Goal: Task Accomplishment & Management: Use online tool/utility

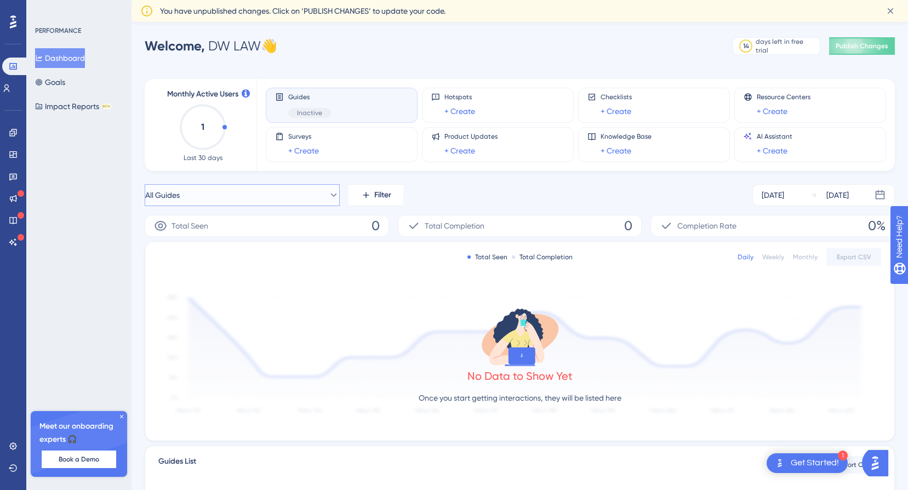
click at [331, 194] on icon at bounding box center [334, 194] width 6 height 3
click at [326, 194] on icon at bounding box center [324, 194] width 11 height 11
click at [615, 105] on link "+ Create" at bounding box center [615, 111] width 31 height 13
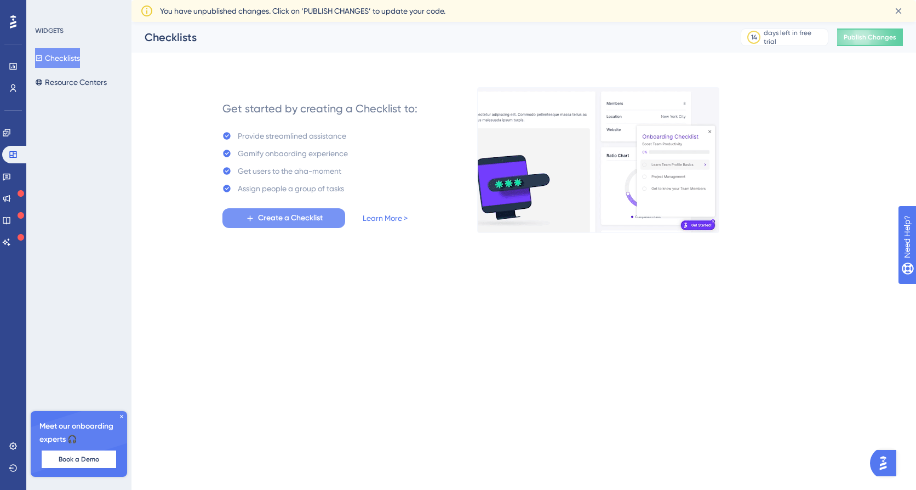
click at [285, 223] on span "Create a Checklist" at bounding box center [290, 217] width 65 height 13
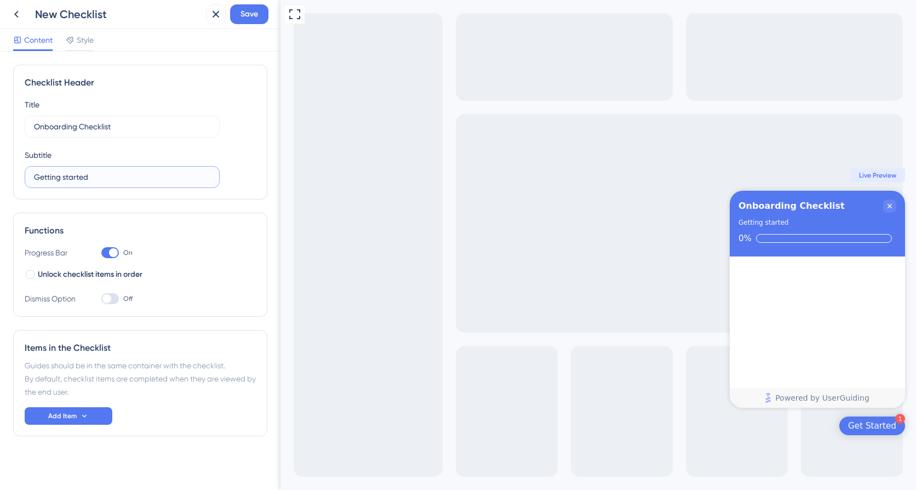
drag, startPoint x: 130, startPoint y: 177, endPoint x: 35, endPoint y: 180, distance: 95.3
click at [35, 180] on input "Getting started" at bounding box center [122, 177] width 176 height 12
type input "Vamos começar!"
click at [240, 18] on span "Save" at bounding box center [249, 14] width 18 height 13
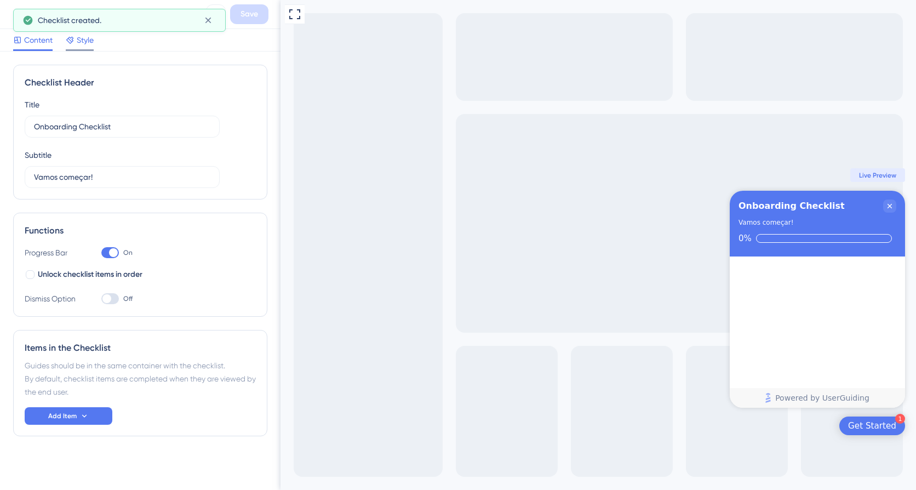
click at [82, 41] on span "Style" at bounding box center [85, 39] width 17 height 13
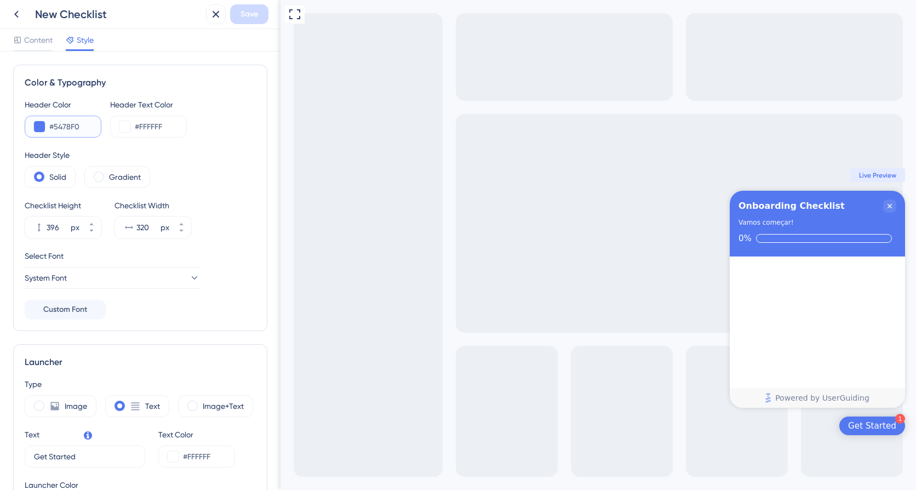
drag, startPoint x: 84, startPoint y: 129, endPoint x: 20, endPoint y: 131, distance: 64.1
click at [20, 131] on div "Color & Typography Header Color #5478F0 Header Text Color #FFFFFF Header Style …" at bounding box center [140, 198] width 254 height 266
paste input "F15A31"
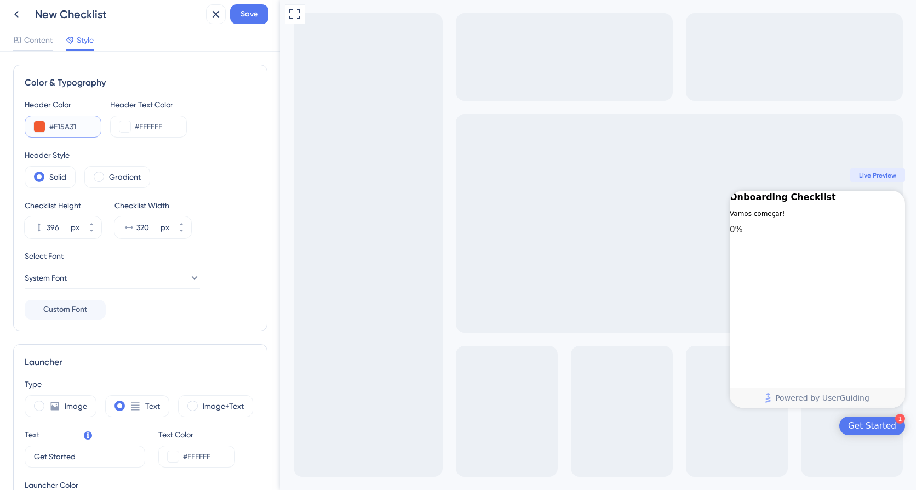
type input "#F15A31"
click at [86, 134] on div "#F15A31" at bounding box center [63, 127] width 77 height 22
drag, startPoint x: 170, startPoint y: 129, endPoint x: 141, endPoint y: 129, distance: 29.0
click at [141, 129] on input "#FFFFFF" at bounding box center [156, 126] width 43 height 13
drag, startPoint x: 170, startPoint y: 124, endPoint x: 128, endPoint y: 123, distance: 42.7
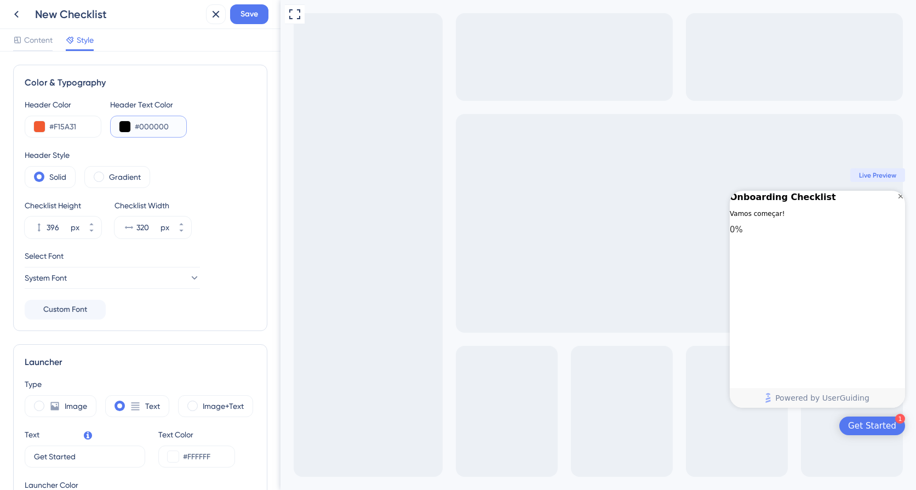
click at [128, 123] on div "#000000" at bounding box center [148, 127] width 77 height 22
paste input "262423"
type input "#262423"
click at [95, 177] on span at bounding box center [99, 176] width 10 height 10
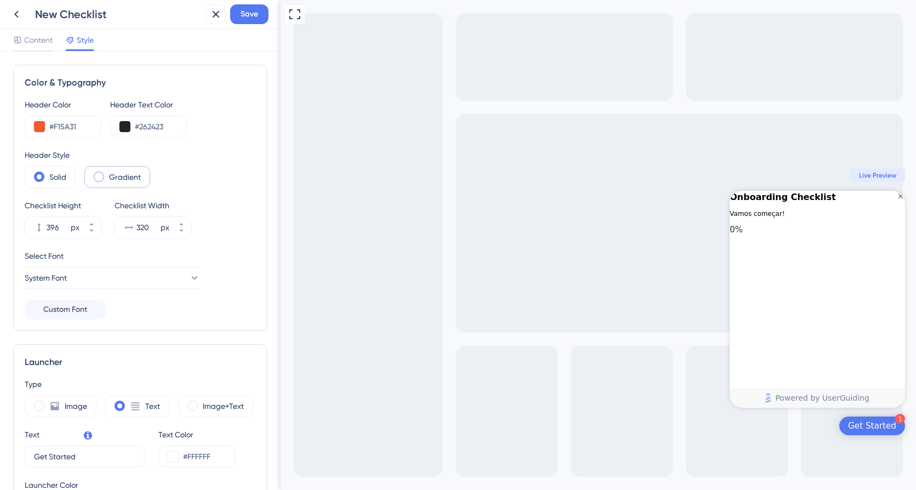
click at [107, 173] on input "radio" at bounding box center [107, 173] width 0 height 0
click at [64, 178] on label "Solid" at bounding box center [57, 176] width 17 height 13
click at [188, 276] on icon at bounding box center [193, 277] width 11 height 11
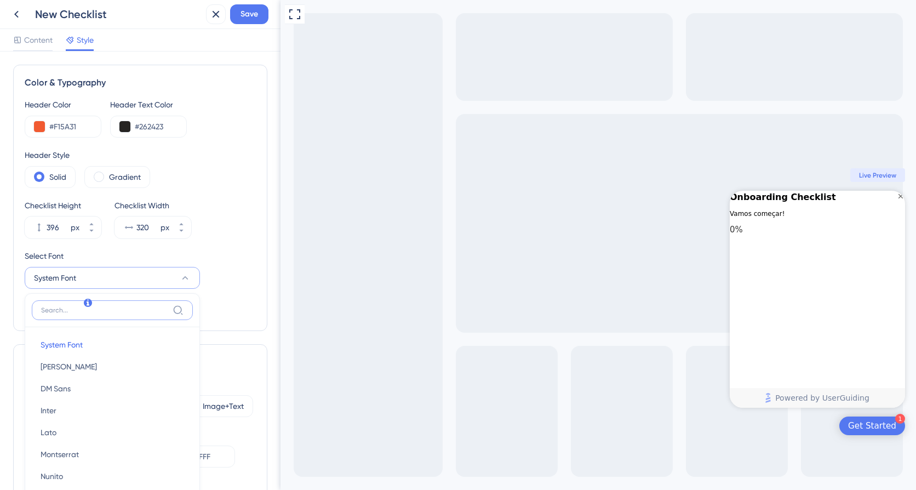
scroll to position [133, 0]
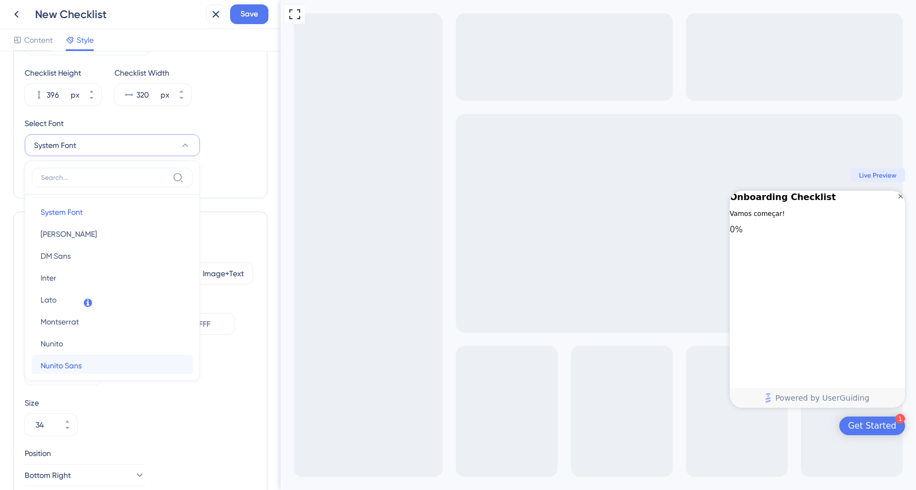
click at [134, 363] on button "Nunito Sans Nunito Sans" at bounding box center [112, 365] width 161 height 22
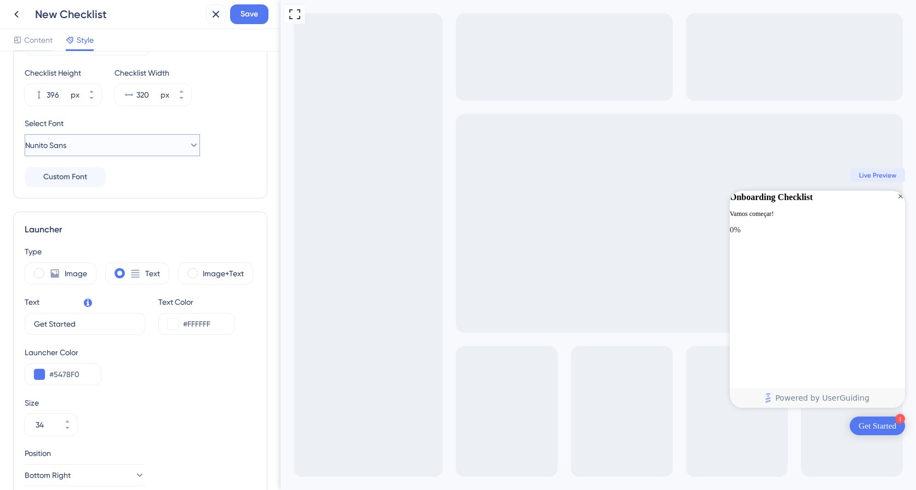
click at [163, 147] on button "Nunito Sans" at bounding box center [112, 145] width 175 height 22
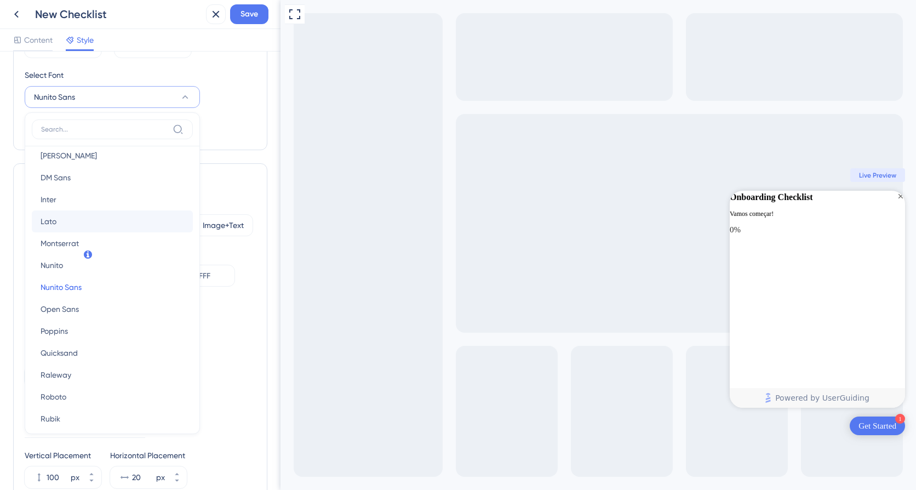
scroll to position [55, 0]
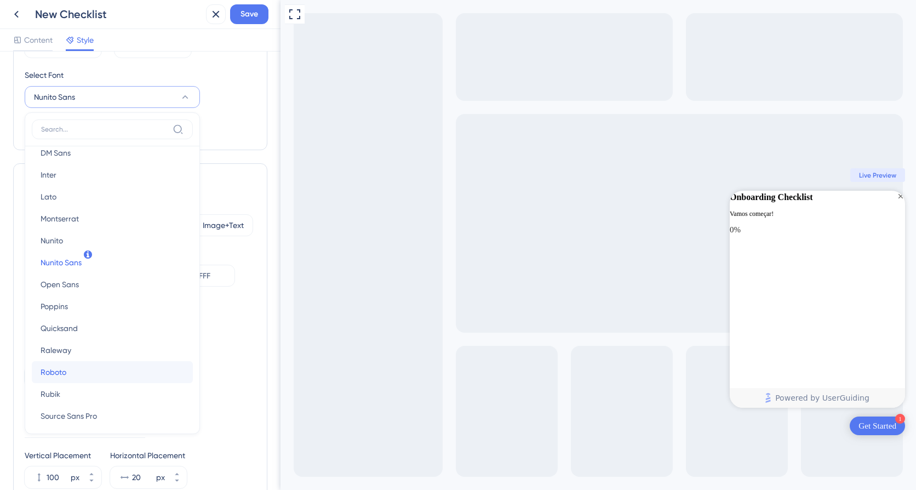
click at [125, 372] on button "Roboto Roboto" at bounding box center [112, 372] width 161 height 22
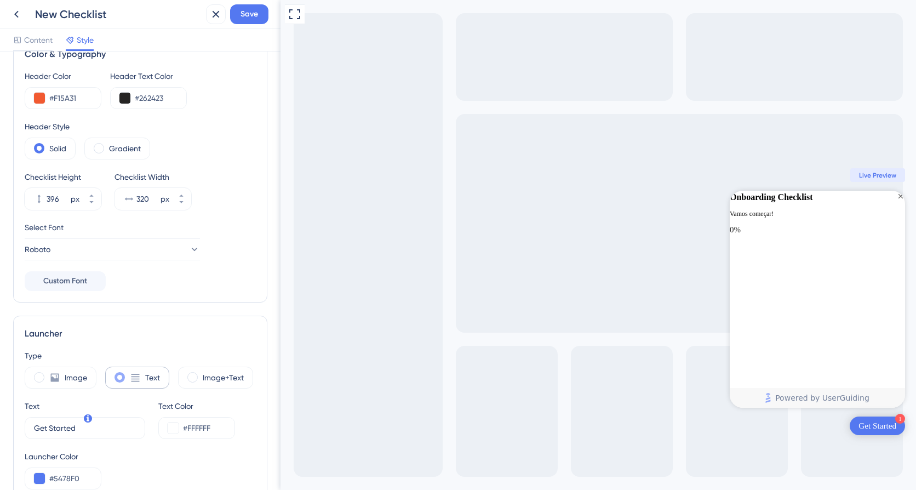
scroll to position [16, 0]
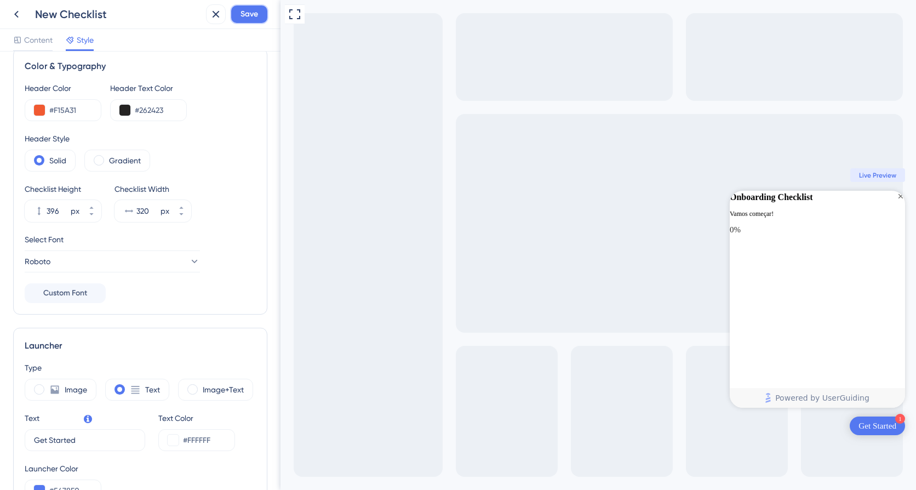
click at [255, 15] on span "Save" at bounding box center [249, 14] width 18 height 13
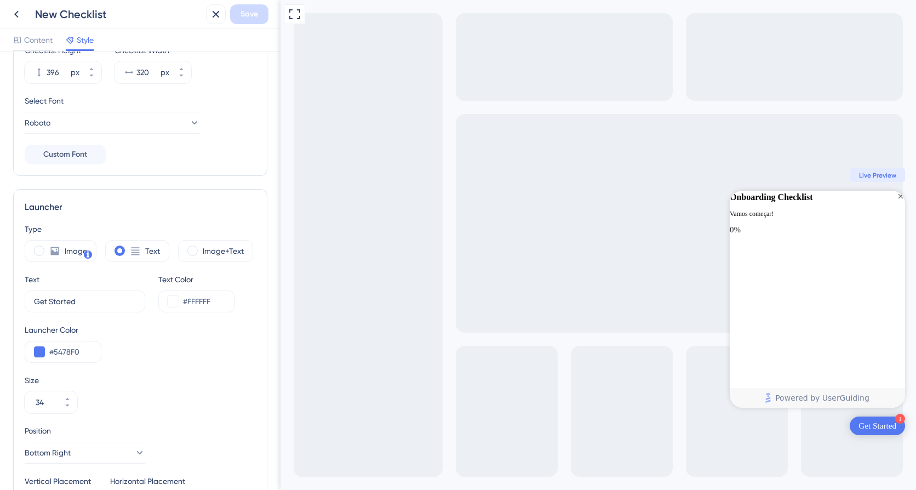
scroll to position [181, 0]
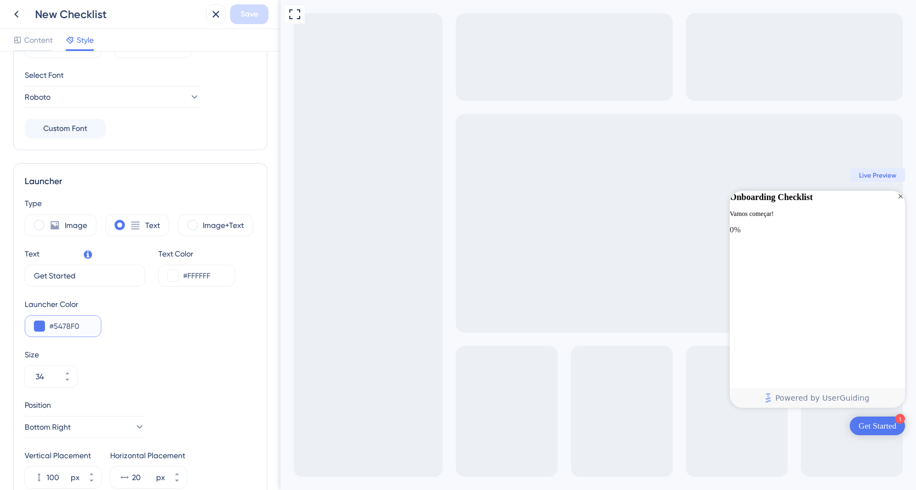
drag, startPoint x: 86, startPoint y: 330, endPoint x: 56, endPoint y: 329, distance: 30.1
click at [56, 329] on input "#5478F0" at bounding box center [70, 325] width 43 height 13
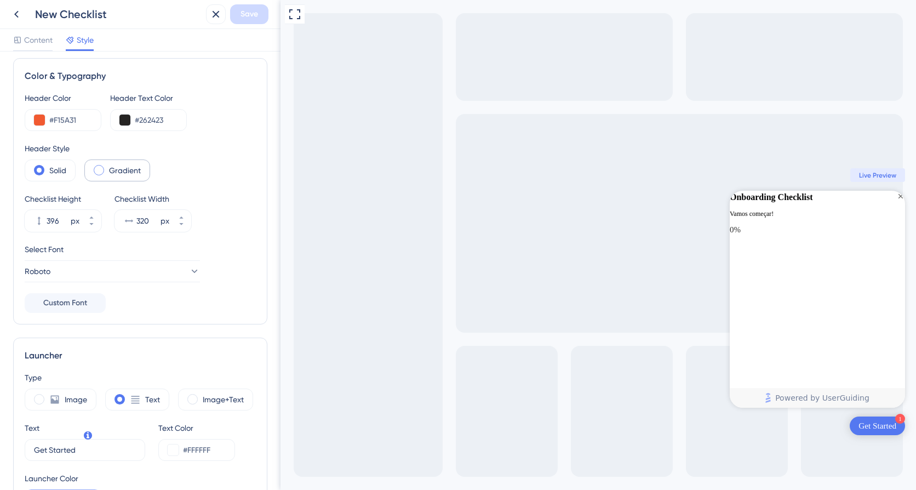
scroll to position [0, 0]
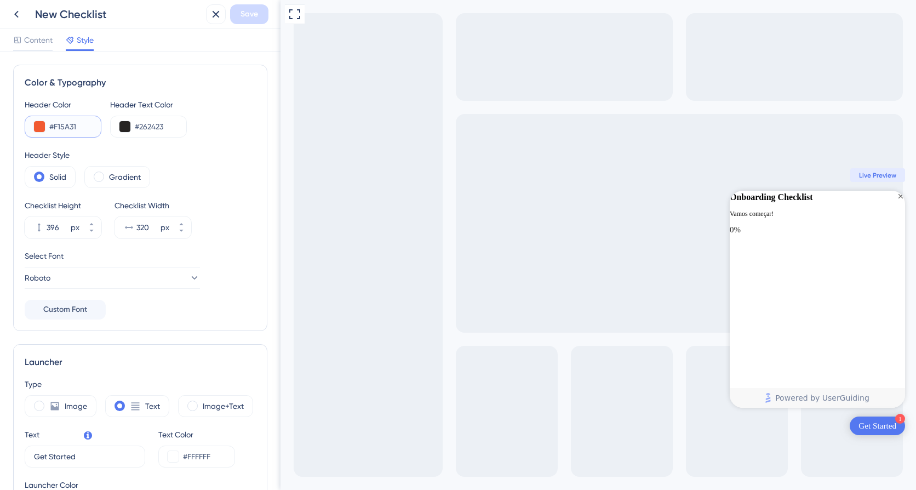
drag, startPoint x: 82, startPoint y: 128, endPoint x: 44, endPoint y: 128, distance: 38.3
click at [44, 128] on div "#F15A31" at bounding box center [63, 127] width 77 height 22
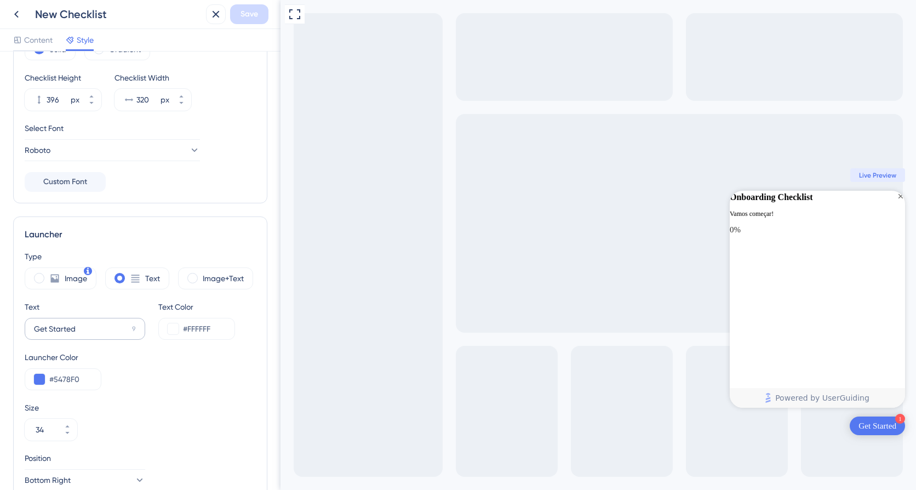
scroll to position [164, 0]
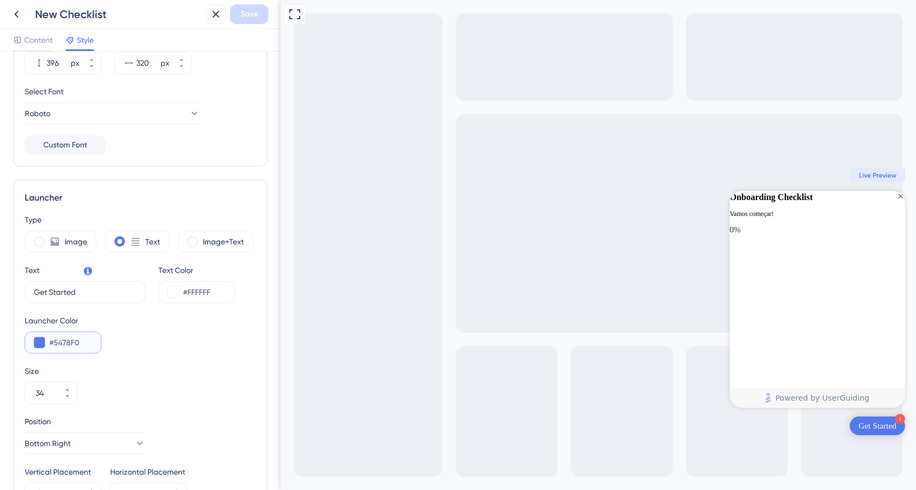
drag, startPoint x: 87, startPoint y: 341, endPoint x: 49, endPoint y: 342, distance: 38.4
click at [49, 342] on div "#5478F0" at bounding box center [63, 342] width 77 height 22
paste input "F15A31"
type input "#F15A31"
click at [128, 345] on div "Launcher Color #F15A31" at bounding box center [140, 333] width 231 height 39
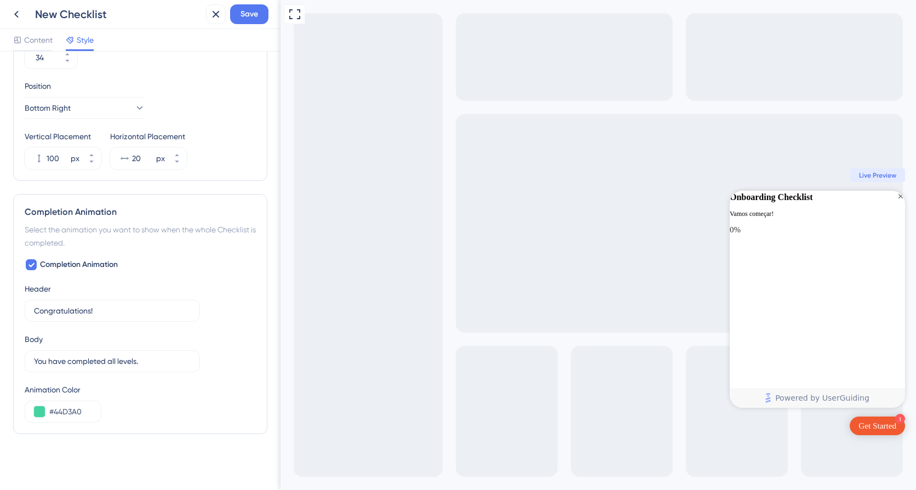
scroll to position [501, 0]
click at [251, 16] on span "Save" at bounding box center [249, 14] width 18 height 13
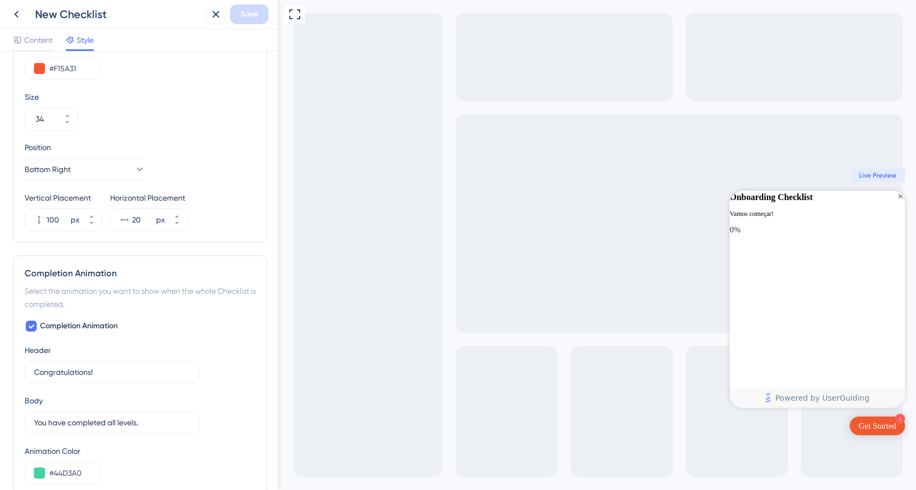
scroll to position [493, 0]
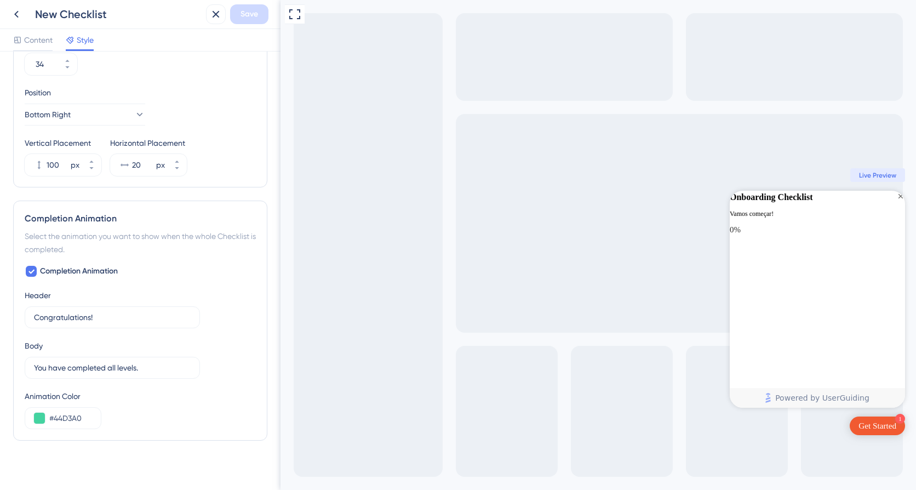
click at [452, 100] on div "Full Screen Preview 1 Get Started Onboarding Checklist Vamos começar! 0% Congra…" at bounding box center [597, 245] width 635 height 490
